Goal: Task Accomplishment & Management: Manage account settings

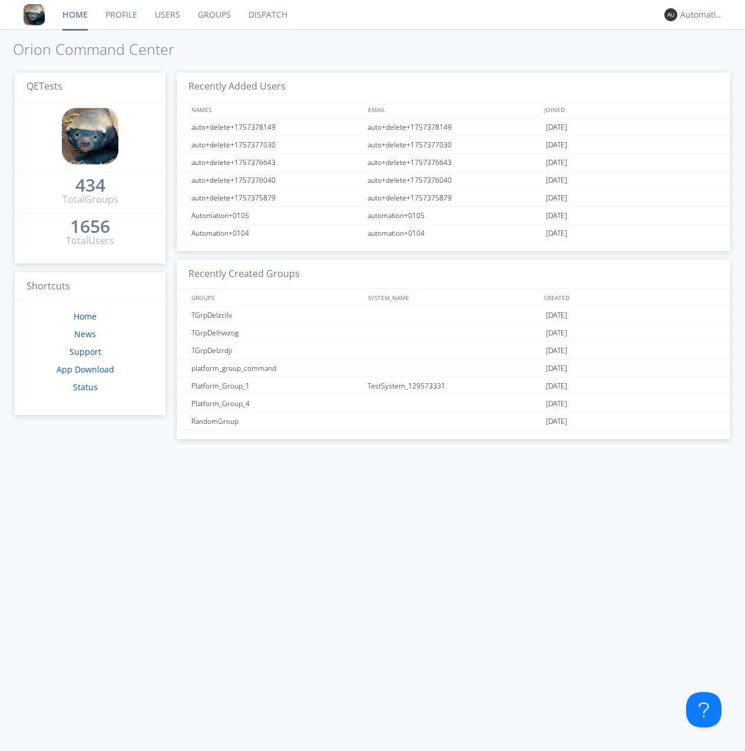
click at [213, 15] on link "Groups" at bounding box center [214, 14] width 51 height 29
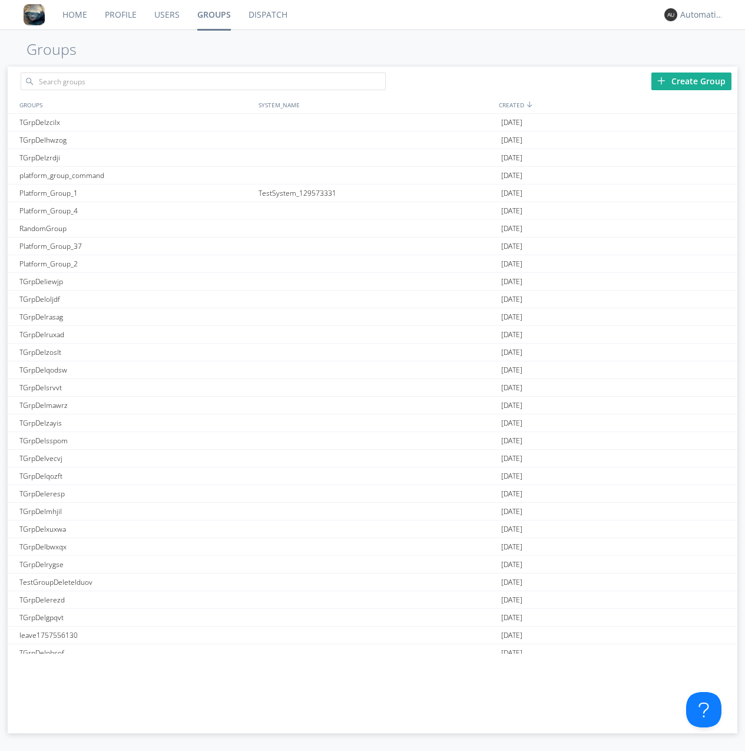
click at [692, 81] on div "Create Group" at bounding box center [692, 81] width 80 height 18
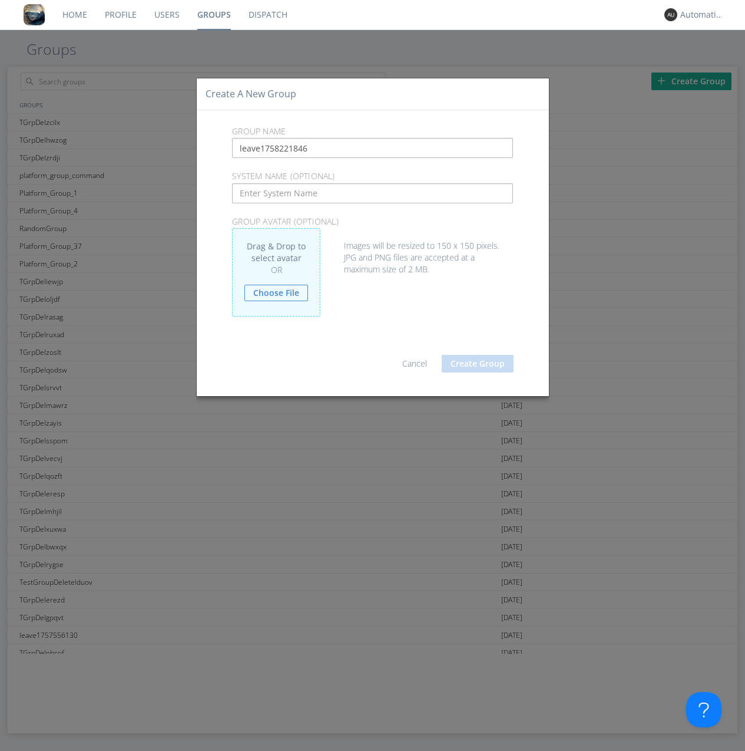
type input "leave1758221846"
click at [478, 363] on button "Create Group" at bounding box center [478, 364] width 72 height 18
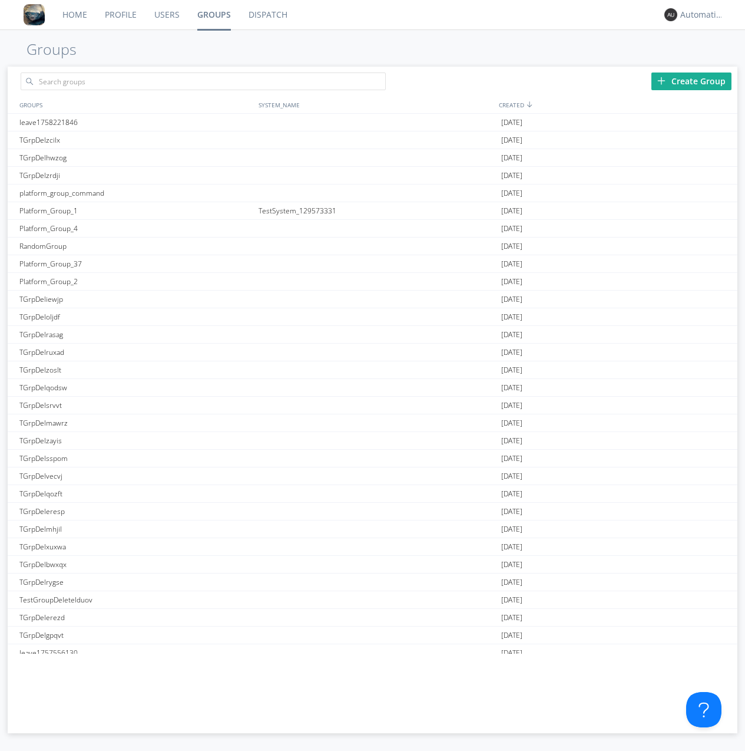
click at [213, 15] on link "Groups" at bounding box center [214, 14] width 51 height 29
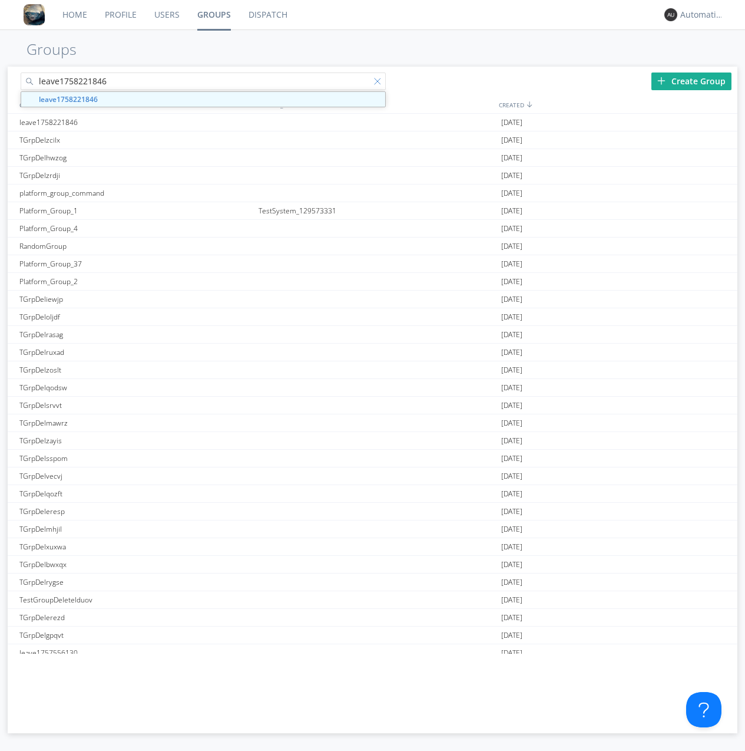
type input "leave1758221846"
click at [379, 83] on div at bounding box center [380, 84] width 12 height 12
type input "leave1758221846"
click at [135, 122] on div "leave1758221846" at bounding box center [135, 122] width 239 height 17
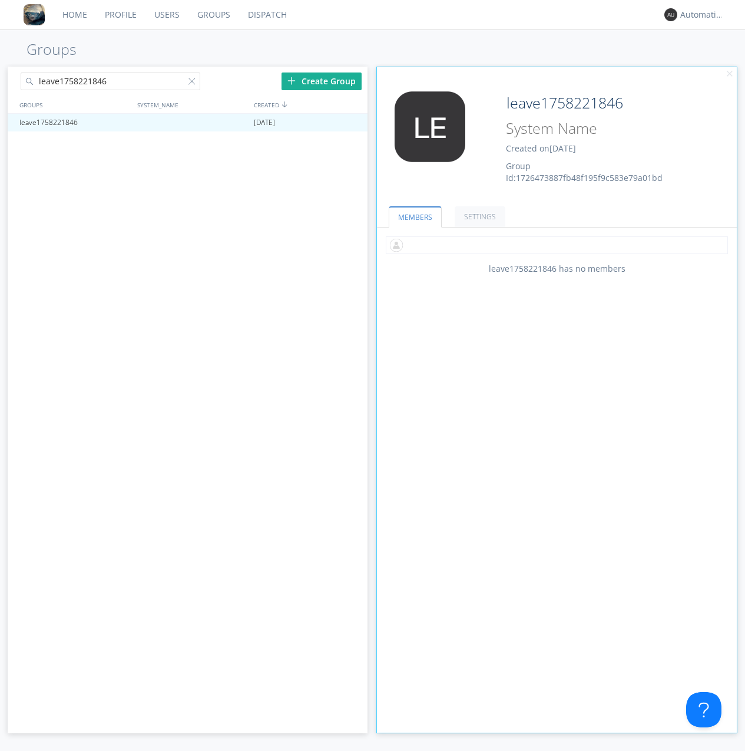
click at [557, 244] on input "text" at bounding box center [557, 245] width 342 height 18
type input "automation+0102"
click at [554, 244] on input "text" at bounding box center [557, 245] width 342 height 18
type input "automation+0103"
click at [554, 244] on input "text" at bounding box center [557, 245] width 342 height 18
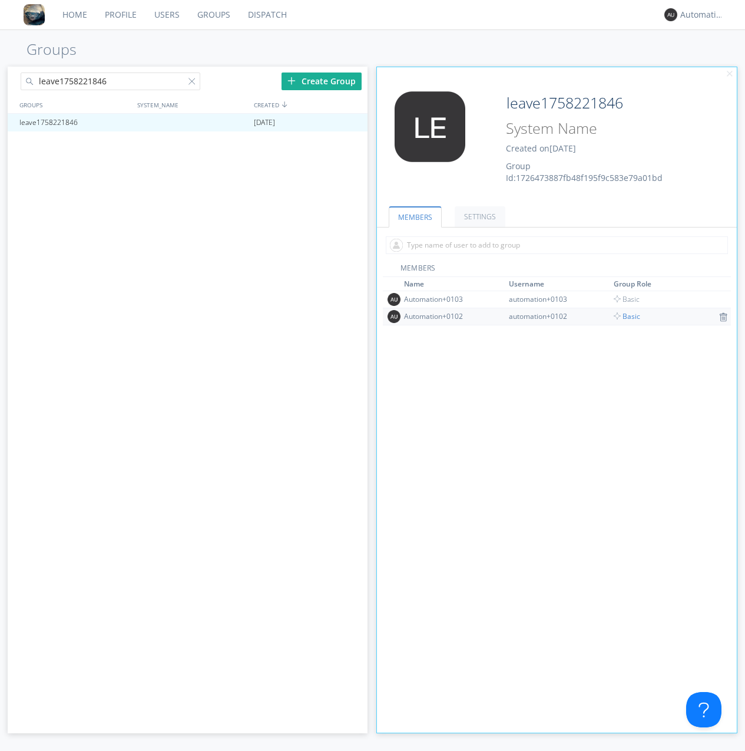
click at [623, 316] on span "Basic" at bounding box center [627, 316] width 27 height 10
click at [352, 123] on div at bounding box center [353, 122] width 12 height 9
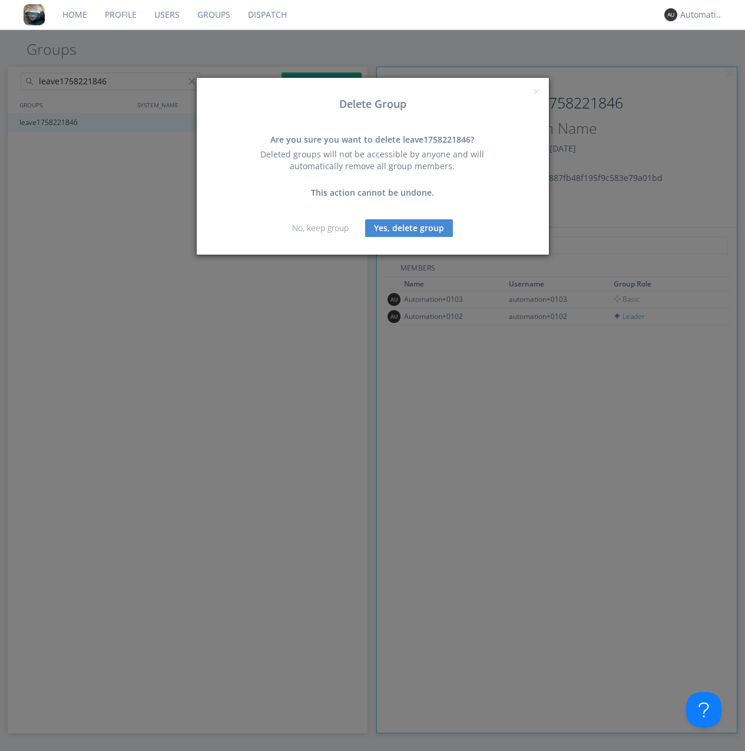
click at [409, 227] on button "Yes, delete group" at bounding box center [409, 228] width 88 height 18
